Goal: Task Accomplishment & Management: Use online tool/utility

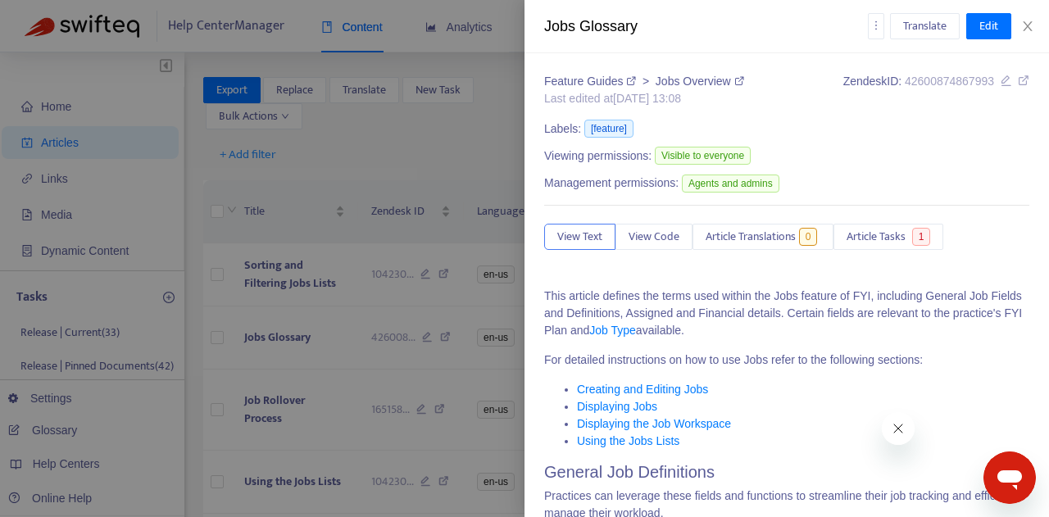
click at [115, 278] on div at bounding box center [524, 258] width 1049 height 517
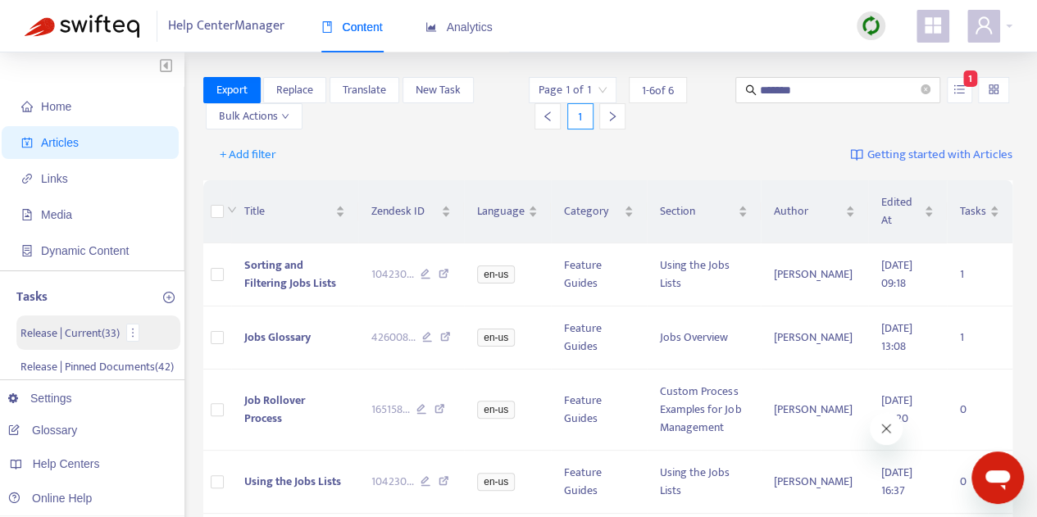
click at [101, 335] on p "Release | Current ( 33 )" at bounding box center [69, 333] width 99 height 17
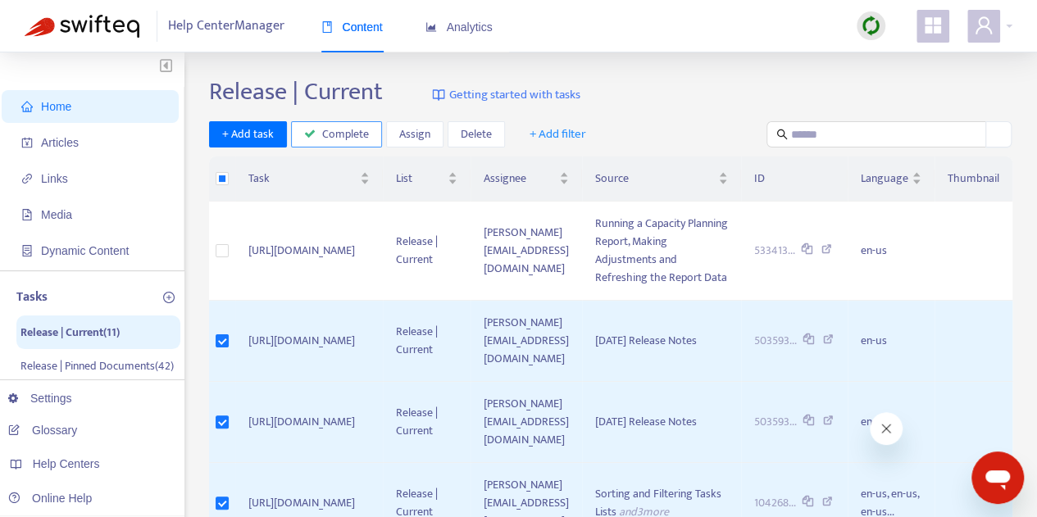
click at [334, 134] on span "Complete" at bounding box center [345, 134] width 47 height 18
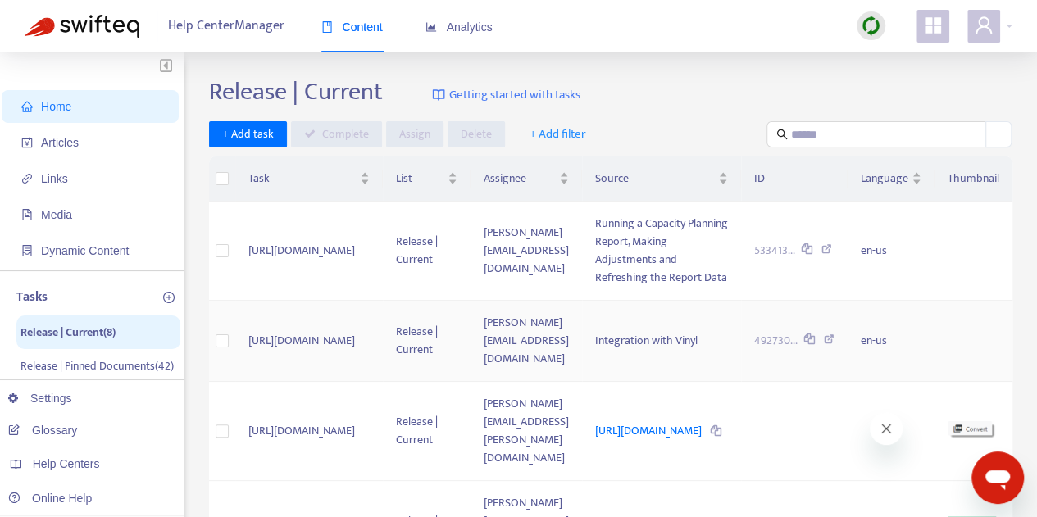
click at [703, 335] on td "Integration with Vinyl" at bounding box center [661, 341] width 159 height 81
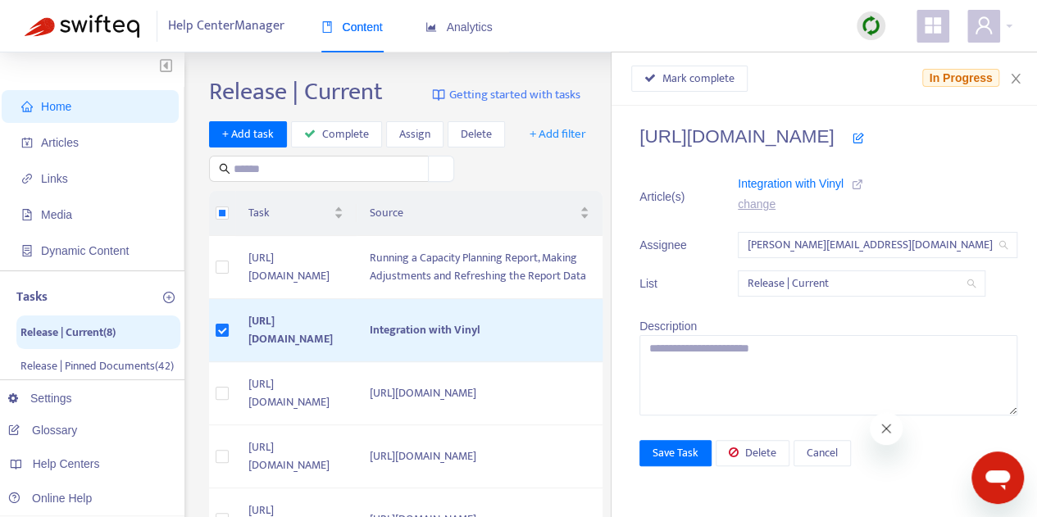
click at [852, 188] on icon at bounding box center [857, 184] width 11 height 11
click at [664, 81] on span "Mark complete" at bounding box center [698, 79] width 72 height 18
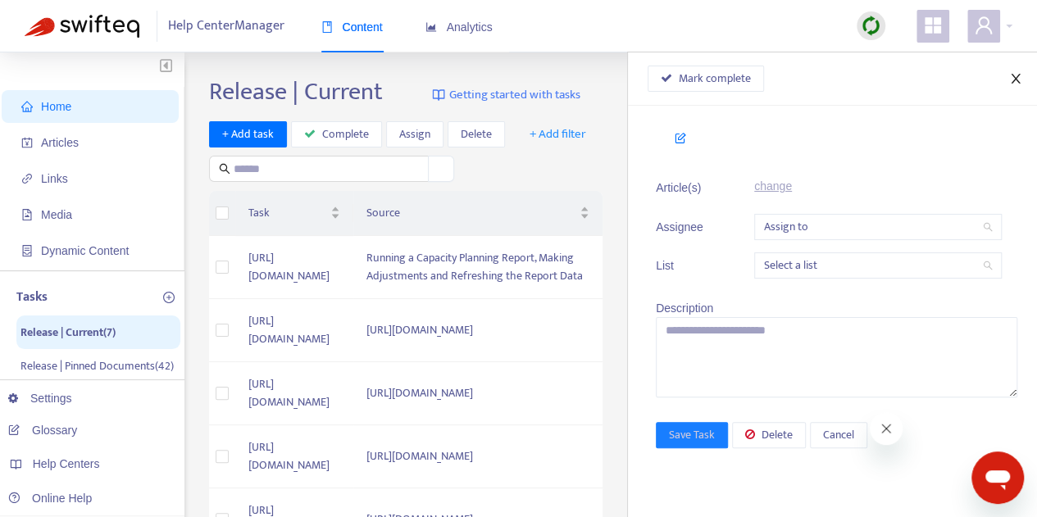
click at [1015, 79] on icon "close" at bounding box center [1015, 79] width 9 height 10
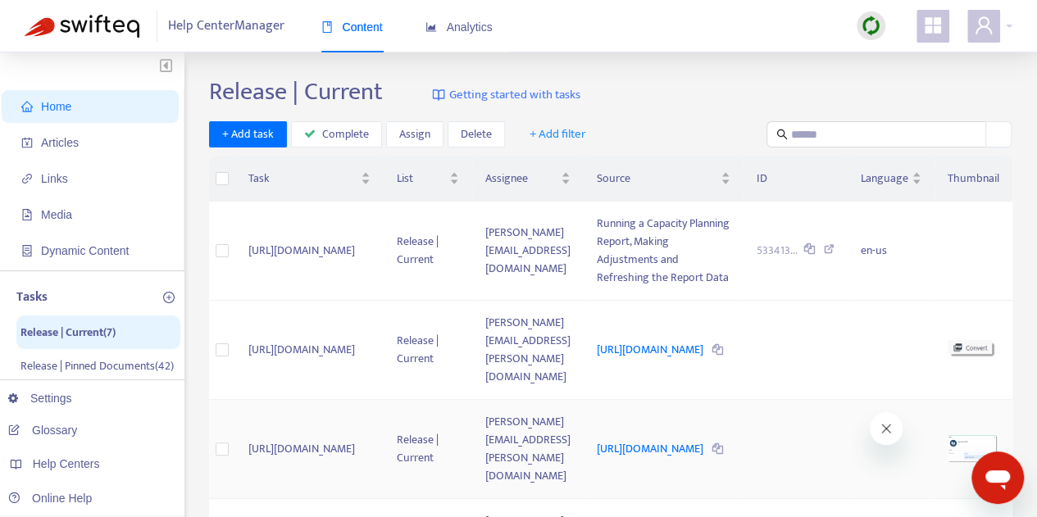
scroll to position [2, 0]
